Goal: Task Accomplishment & Management: Use online tool/utility

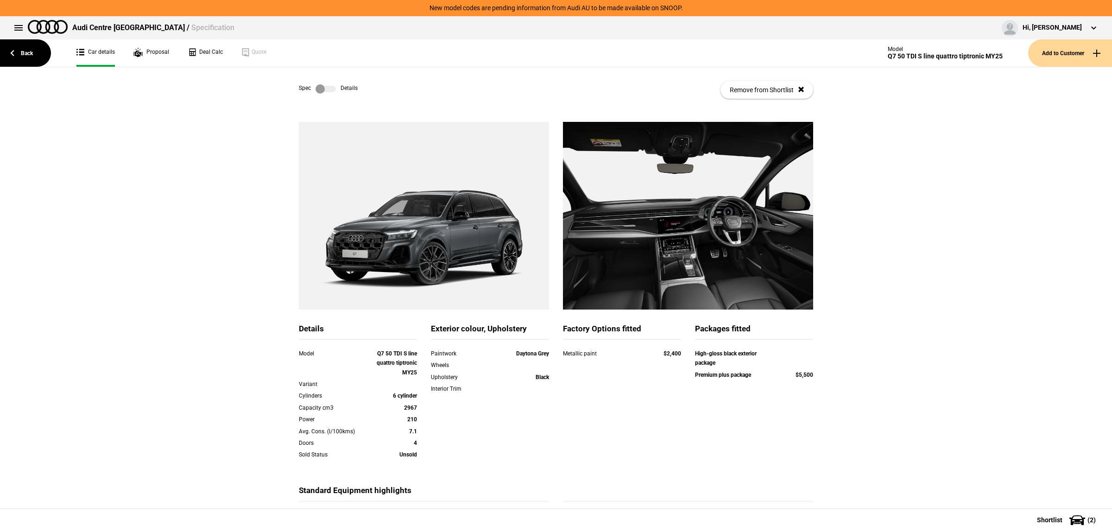
scroll to position [5, 0]
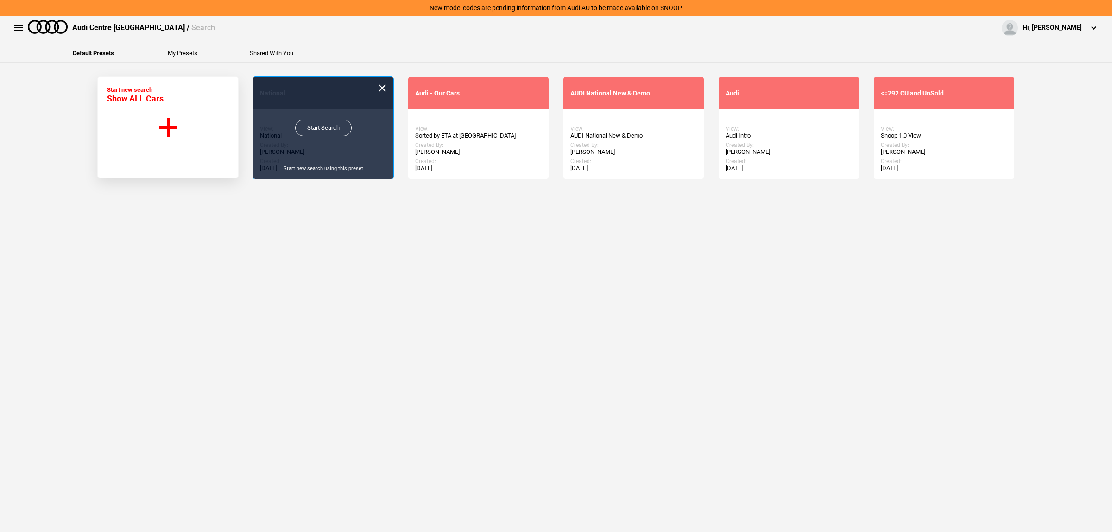
click at [330, 136] on link "Start Search" at bounding box center [323, 128] width 57 height 17
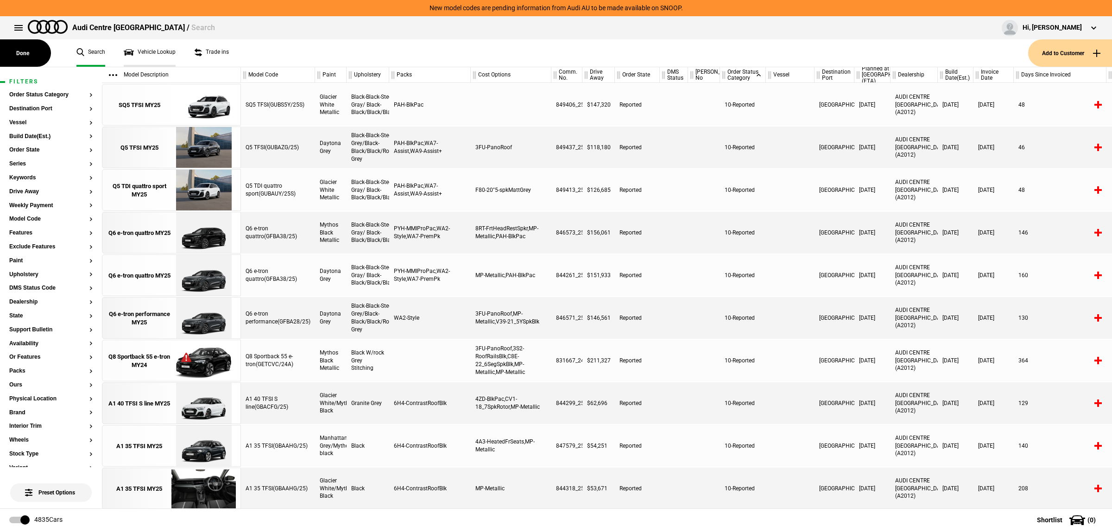
click at [151, 54] on link "Vehicle Lookup" at bounding box center [150, 52] width 52 height 27
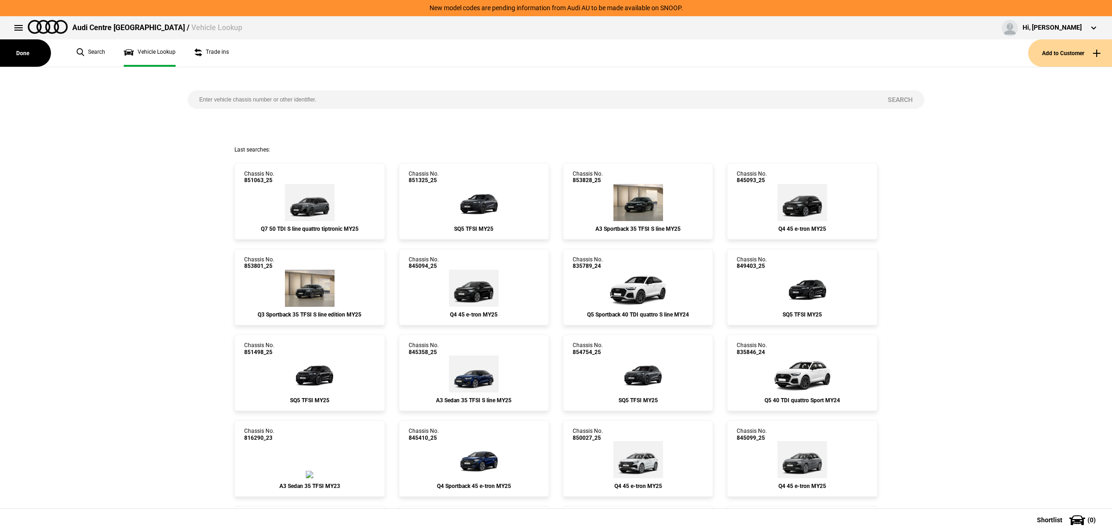
click at [228, 96] on input "search" at bounding box center [532, 99] width 689 height 19
paste input "838498"
type input "838498"
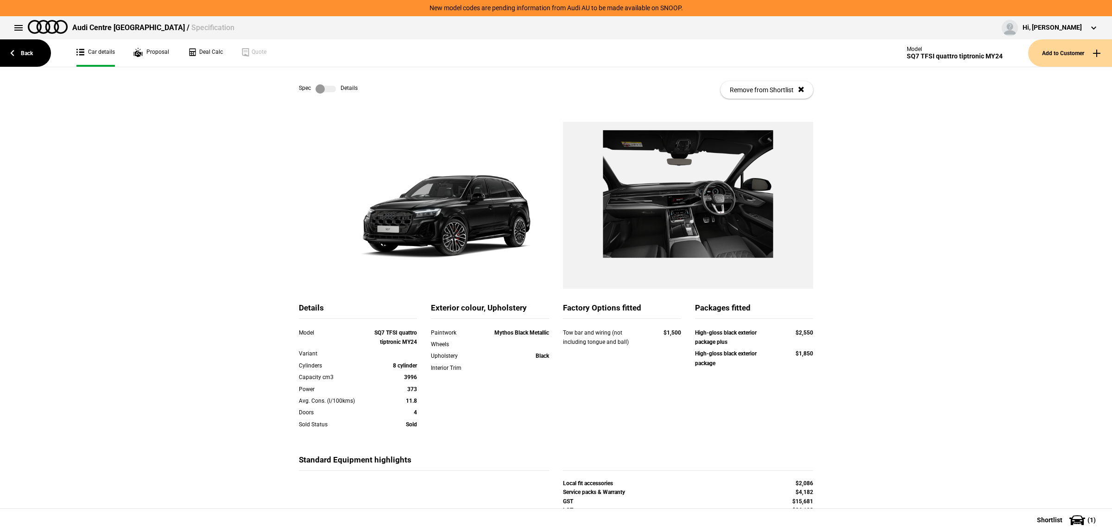
click at [321, 87] on label at bounding box center [326, 88] width 20 height 9
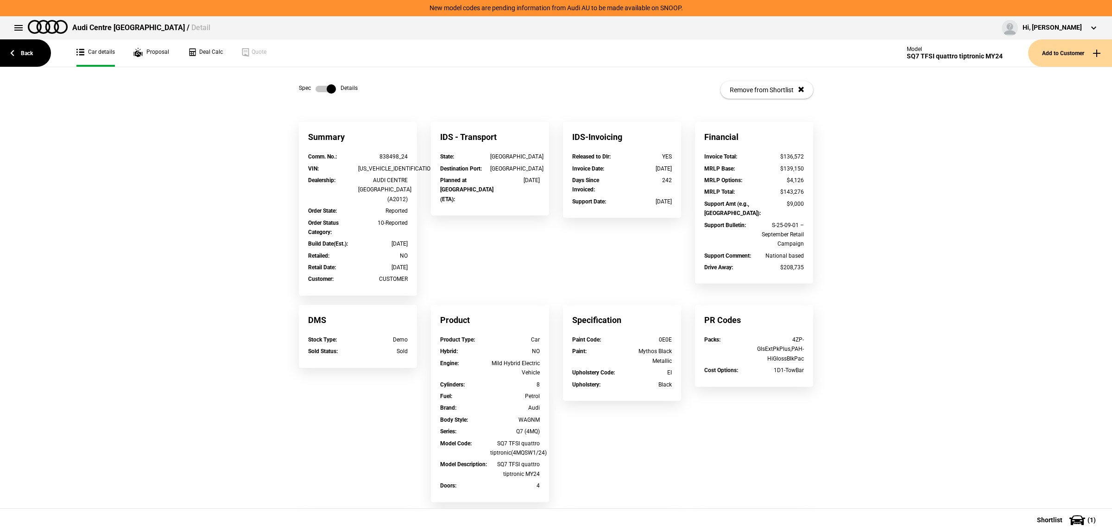
click at [380, 169] on div "[US_VEHICLE_IDENTIFICATION_NUMBER]" at bounding box center [383, 168] width 50 height 9
copy div "[US_VEHICLE_IDENTIFICATION_NUMBER]"
click at [893, 341] on div "Summary Comm. No. : 838498_24 VIN : [US_VEHICLE_IDENTIFICATION_NUMBER] Dealersh…" at bounding box center [556, 392] width 1112 height 540
